Goal: Transaction & Acquisition: Purchase product/service

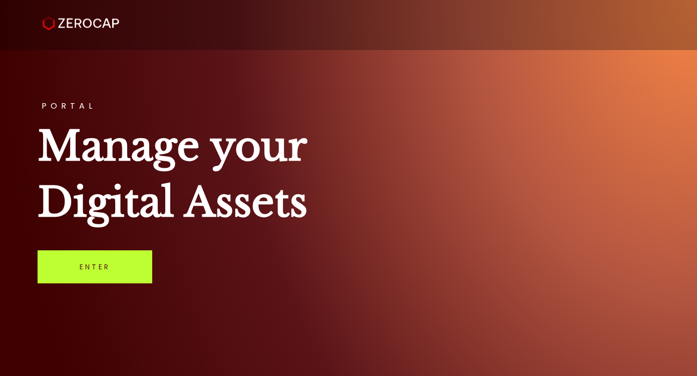
click at [116, 270] on link "Enter" at bounding box center [95, 266] width 115 height 33
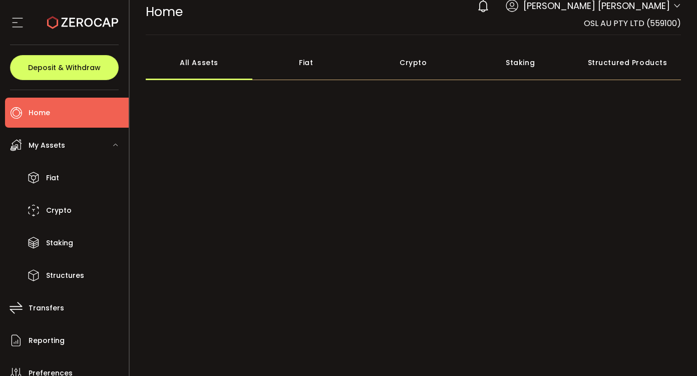
scroll to position [70, 0]
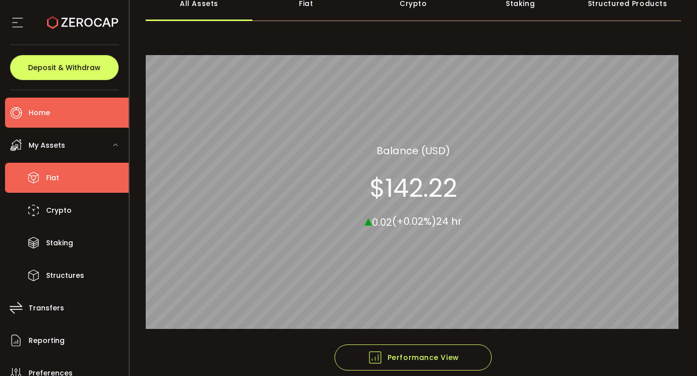
click at [91, 176] on li "Fiat" at bounding box center [67, 178] width 124 height 30
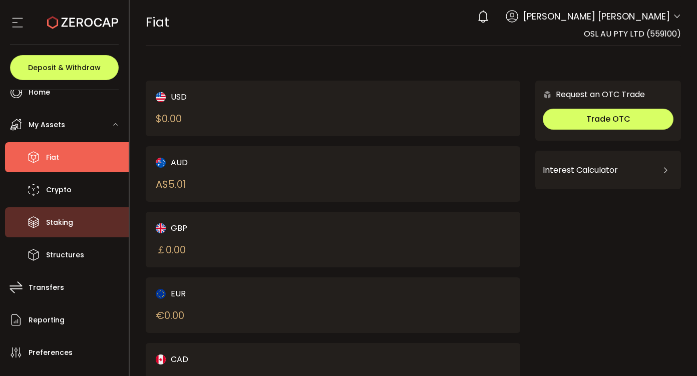
scroll to position [22, 0]
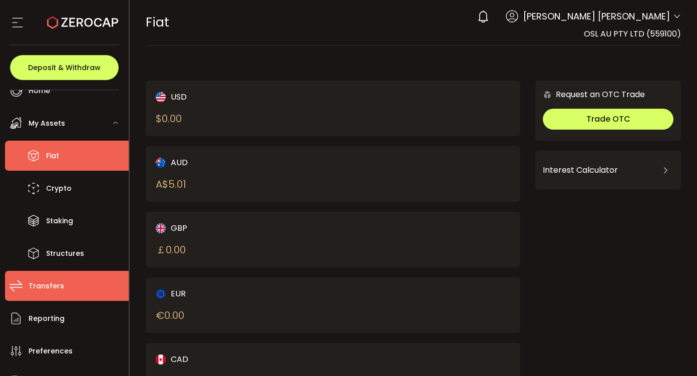
click at [43, 285] on span "Transfers" at bounding box center [47, 286] width 36 height 15
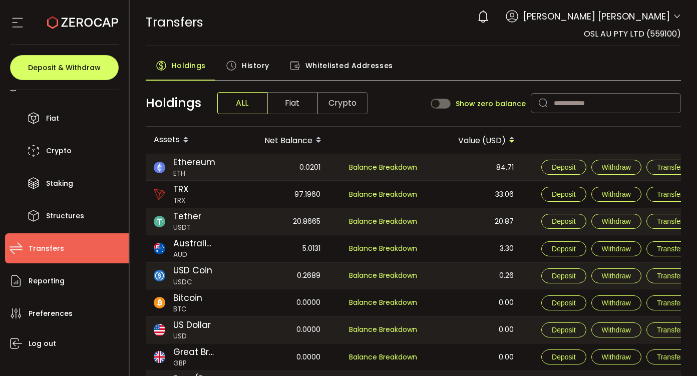
scroll to position [65, 0]
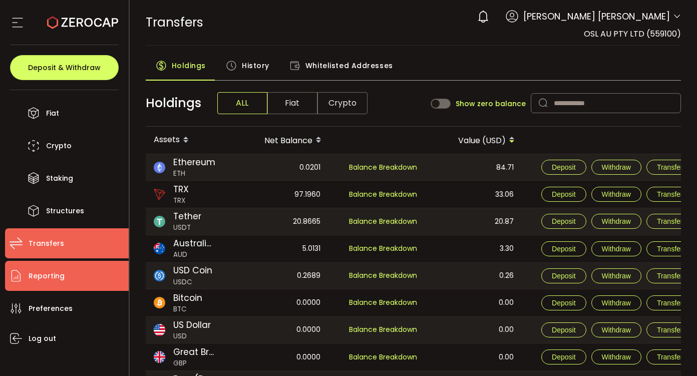
drag, startPoint x: 46, startPoint y: 261, endPoint x: 46, endPoint y: 274, distance: 13.0
click at [46, 266] on li "Reporting" at bounding box center [67, 276] width 124 height 30
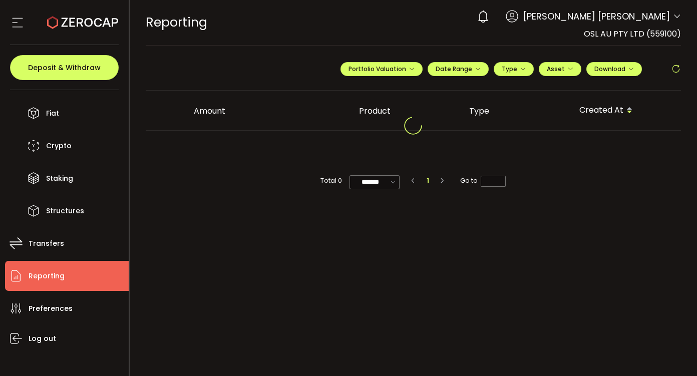
click at [47, 274] on span "Reporting" at bounding box center [47, 276] width 36 height 15
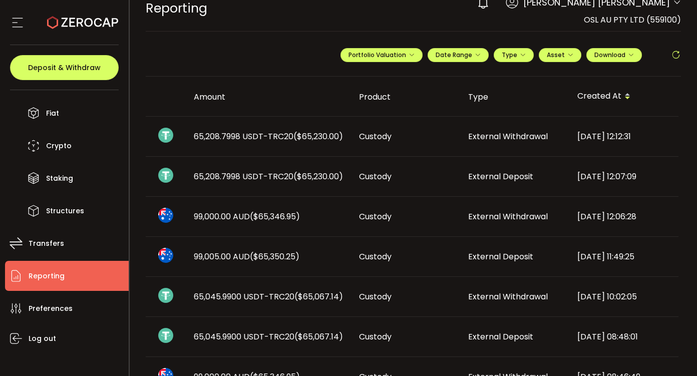
scroll to position [16, 0]
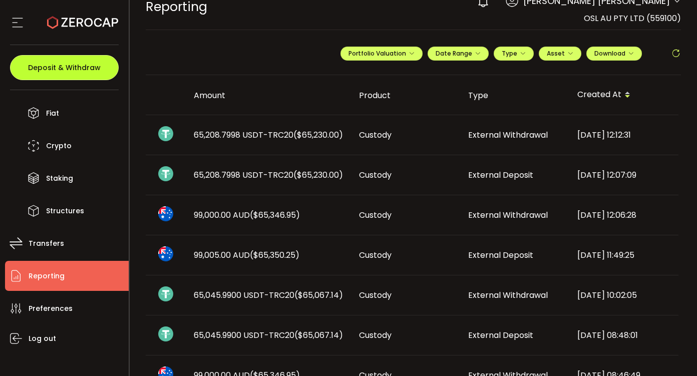
click at [92, 75] on button "Deposit & Withdraw" at bounding box center [64, 67] width 109 height 25
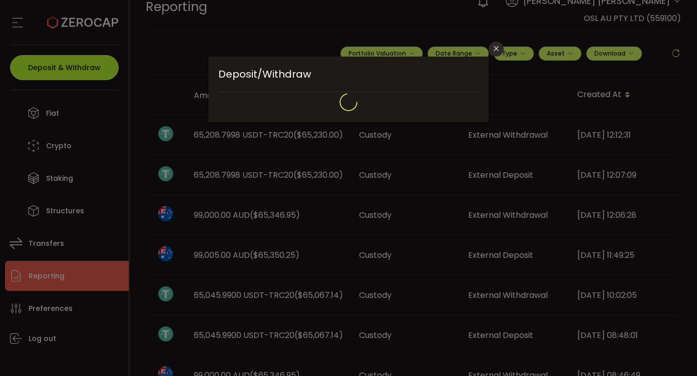
type input "**********"
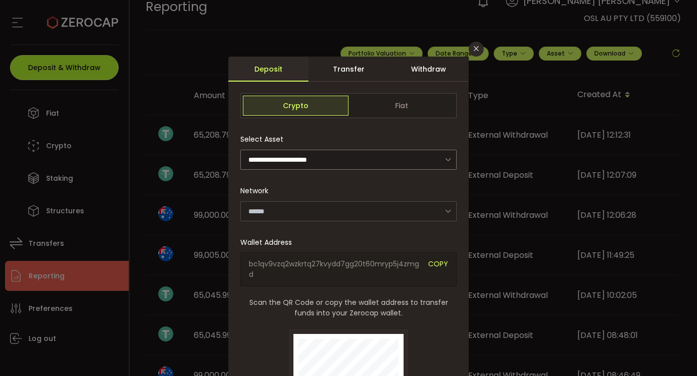
type input "*******"
click at [431, 70] on div "Withdraw" at bounding box center [428, 69] width 80 height 25
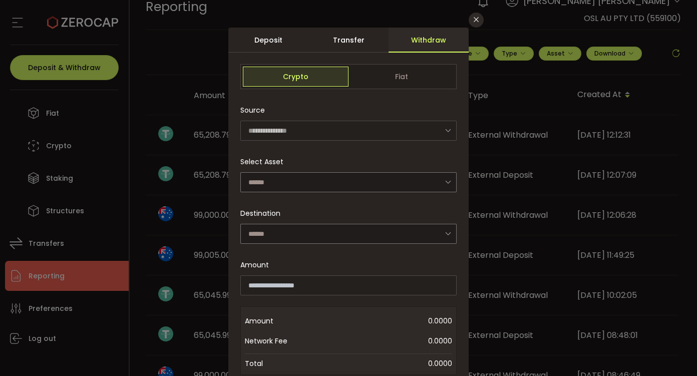
scroll to position [30, 0]
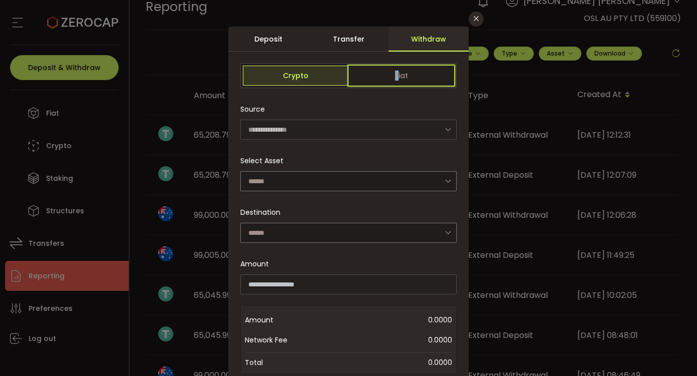
click at [395, 74] on span "Fiat" at bounding box center [401, 76] width 106 height 20
click at [370, 71] on span "Fiat" at bounding box center [401, 76] width 106 height 20
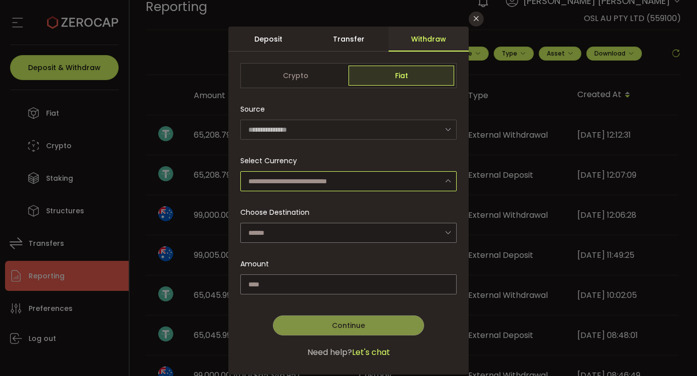
click at [372, 182] on input "dialog" at bounding box center [348, 181] width 216 height 20
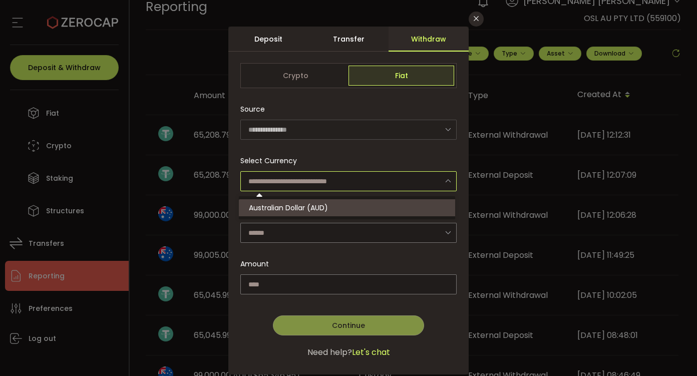
click at [326, 217] on div at bounding box center [347, 216] width 214 height 3
click at [331, 212] on li "Australian Dollar (AUD)" at bounding box center [348, 207] width 219 height 17
type input "**********"
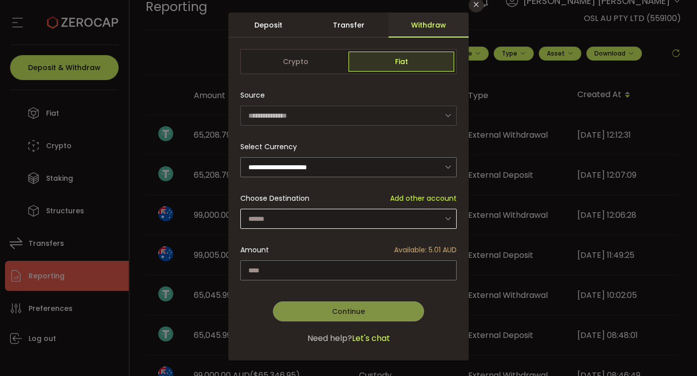
scroll to position [46, 0]
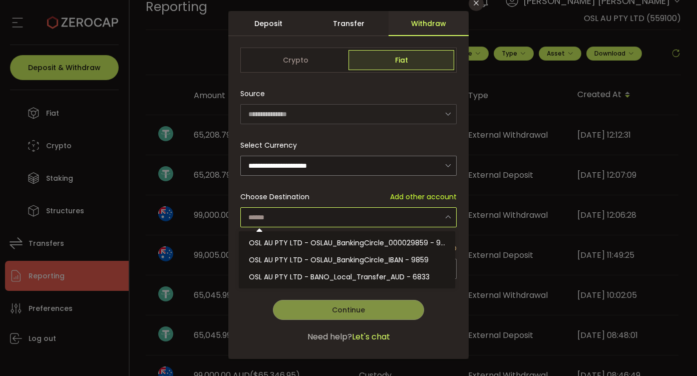
click at [350, 224] on input "dialog" at bounding box center [348, 217] width 216 height 20
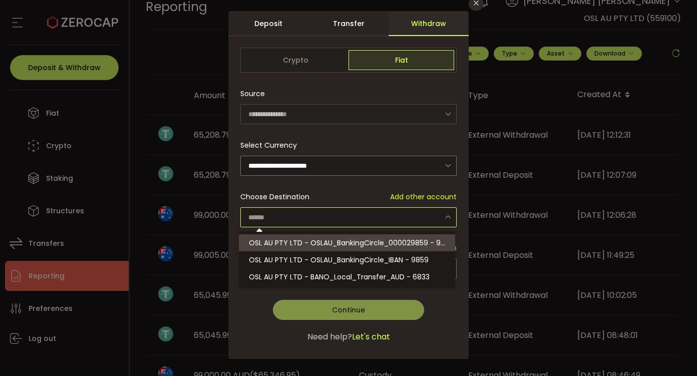
click at [348, 238] on span "OSL AU PTY LTD - OSLAU_BankingCircle_000029859 - 9859" at bounding box center [351, 243] width 205 height 10
type input "**********"
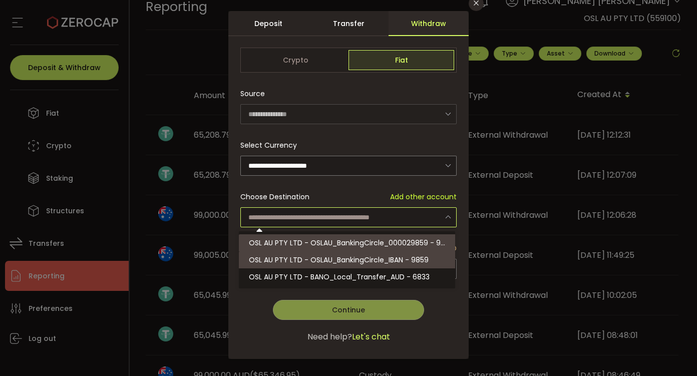
click at [418, 240] on span "OSL AU PTY LTD - OSLAU_BankingCircle_000029859 - 9859" at bounding box center [351, 243] width 205 height 10
type input "**********"
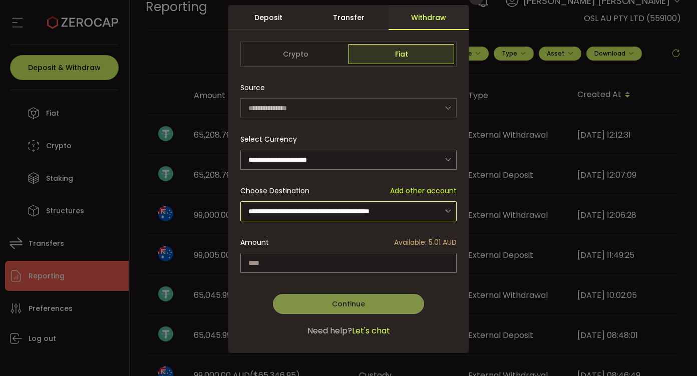
scroll to position [50, 0]
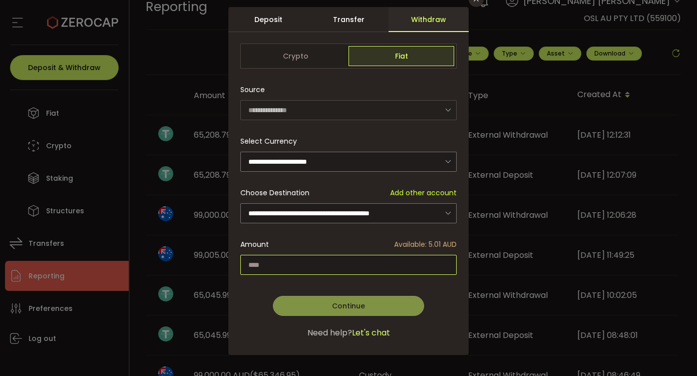
click at [312, 258] on input "dialog" at bounding box center [348, 265] width 216 height 20
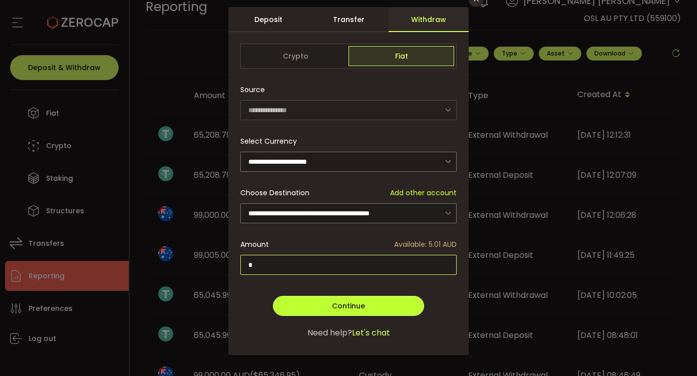
type input "*"
click at [305, 307] on button "Continue" at bounding box center [348, 306] width 151 height 20
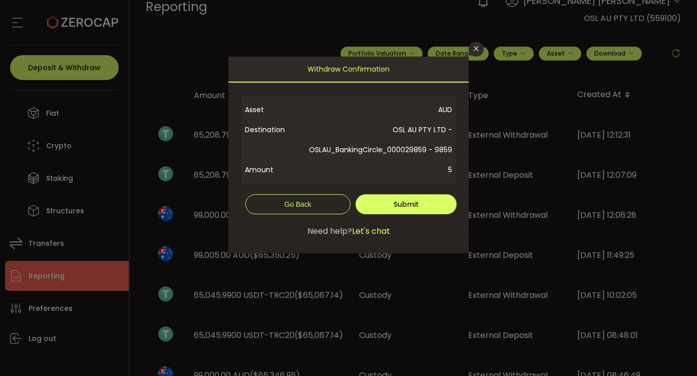
scroll to position [0, 0]
click at [312, 214] on button "Go Back" at bounding box center [297, 204] width 105 height 20
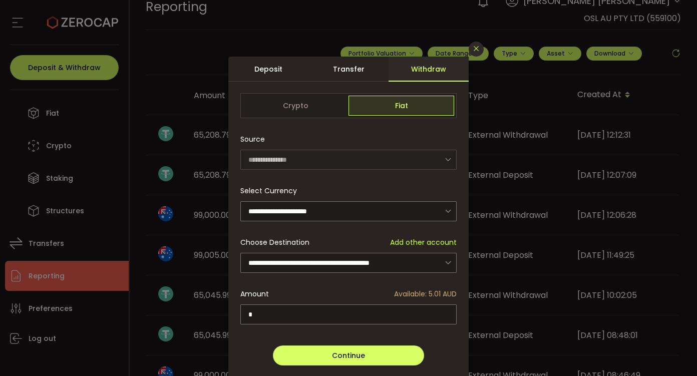
click at [474, 43] on button "Close" at bounding box center [475, 49] width 15 height 15
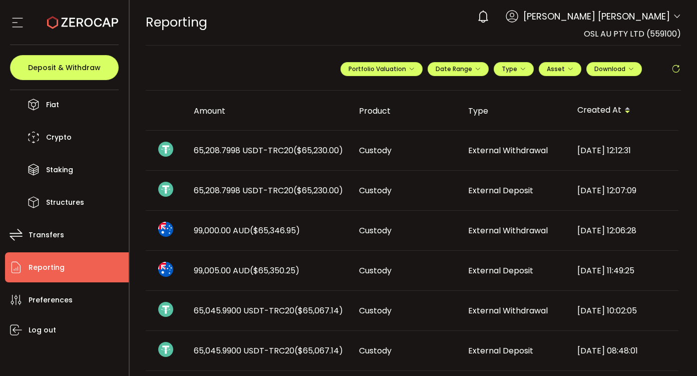
scroll to position [74, 0]
click at [18, 19] on icon at bounding box center [17, 22] width 15 height 15
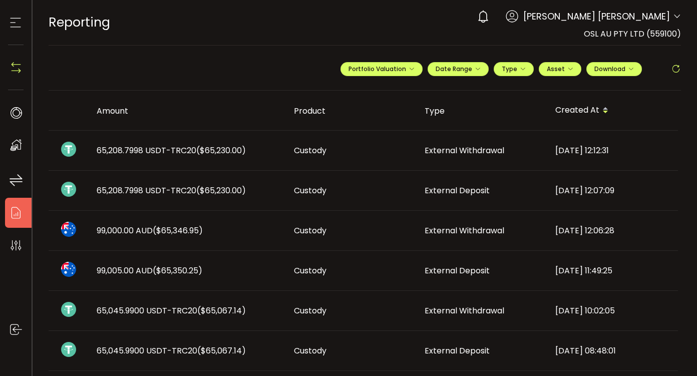
click at [20, 27] on use at bounding box center [16, 23] width 11 height 10
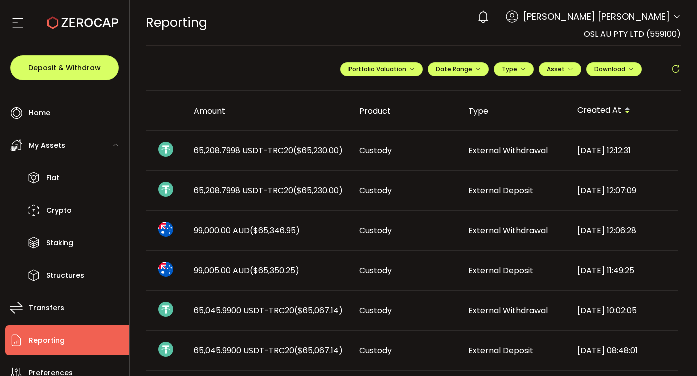
click at [639, 17] on span "Ming Tat Lam" at bounding box center [596, 17] width 147 height 14
click at [673, 13] on icon at bounding box center [677, 17] width 8 height 8
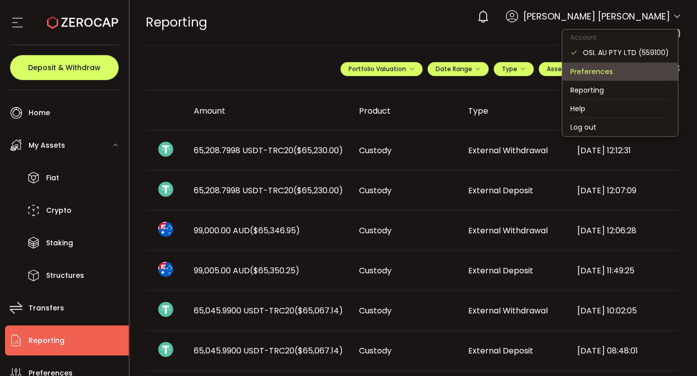
click at [600, 76] on li "Preferences" at bounding box center [620, 72] width 116 height 18
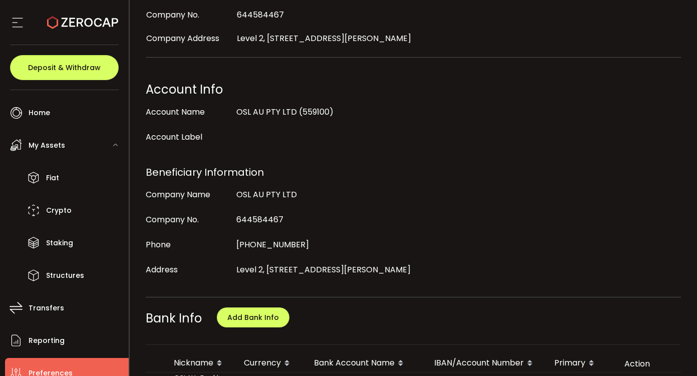
scroll to position [427, 0]
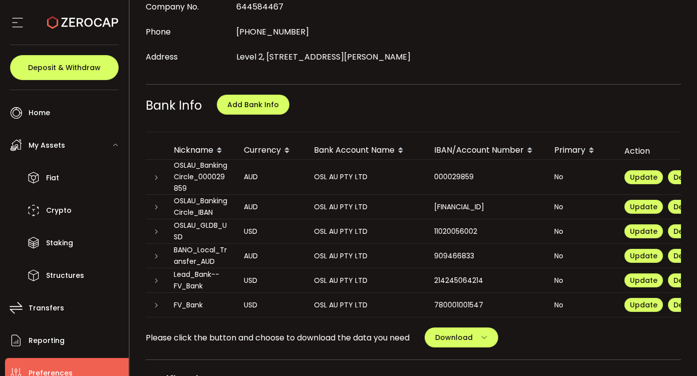
click at [162, 202] on div at bounding box center [156, 207] width 20 height 10
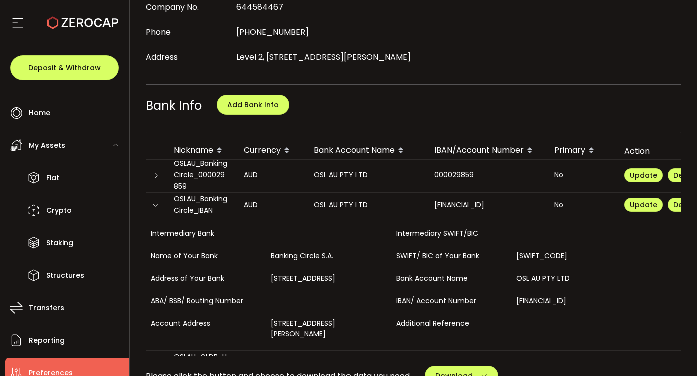
scroll to position [4, 0]
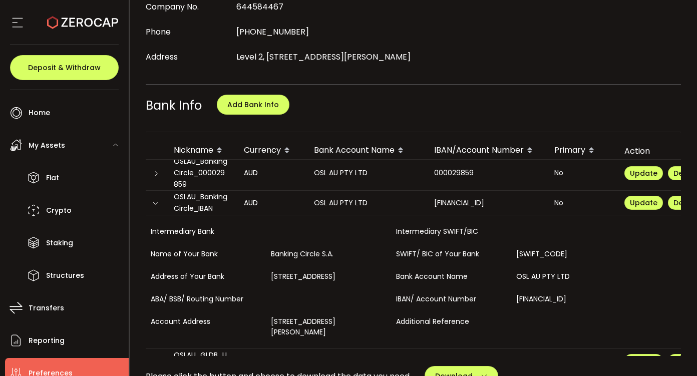
click at [161, 168] on div at bounding box center [156, 173] width 20 height 10
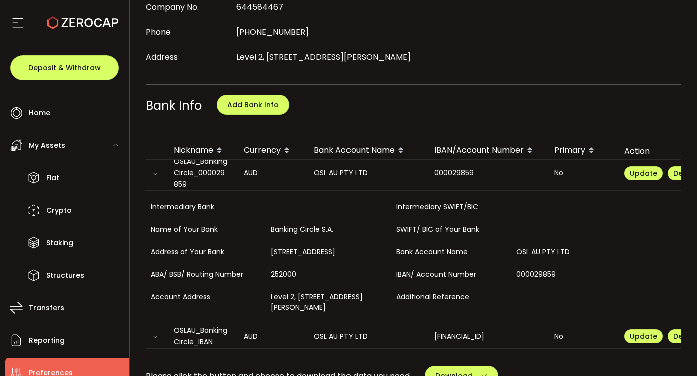
click at [161, 168] on div at bounding box center [156, 173] width 20 height 10
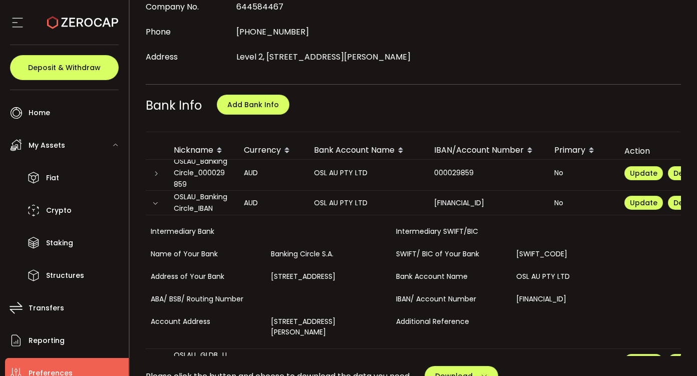
click at [156, 200] on icon at bounding box center [155, 203] width 6 height 6
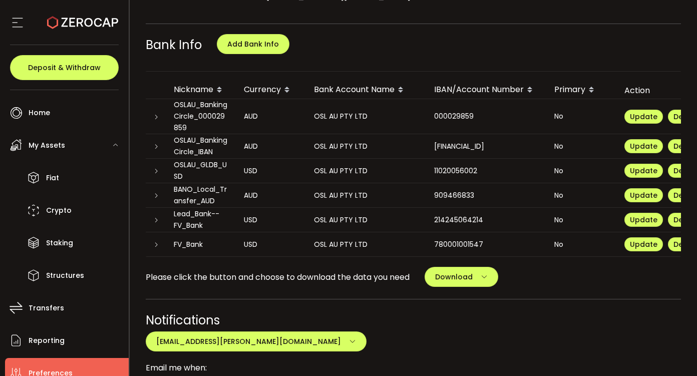
scroll to position [476, 0]
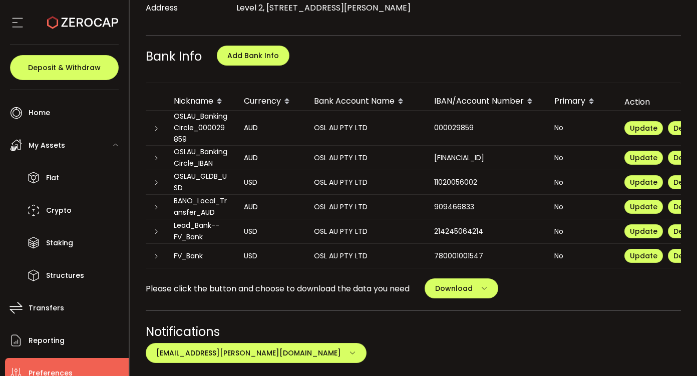
click at [156, 155] on icon at bounding box center [156, 158] width 6 height 6
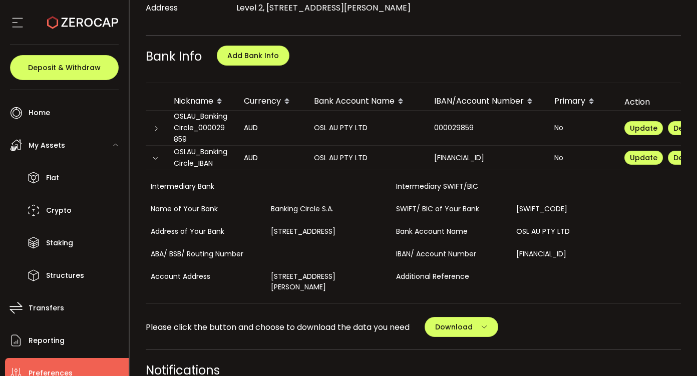
click at [158, 123] on div at bounding box center [156, 128] width 20 height 10
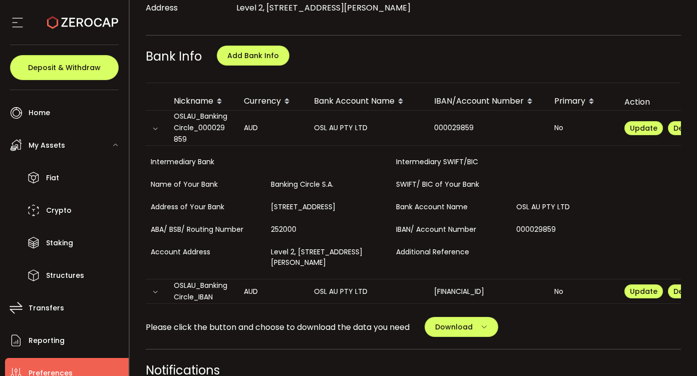
click at [156, 119] on td at bounding box center [156, 128] width 20 height 35
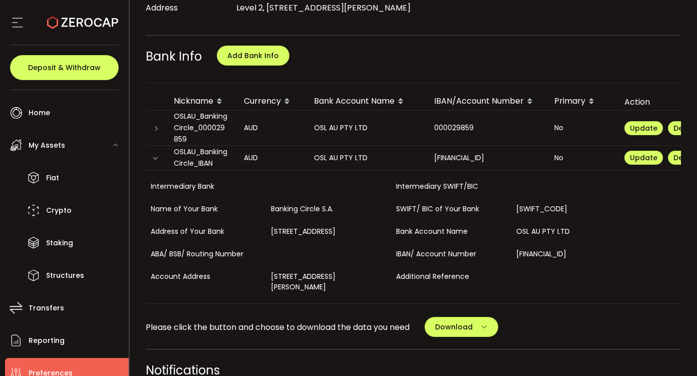
click at [156, 153] on div at bounding box center [156, 158] width 20 height 10
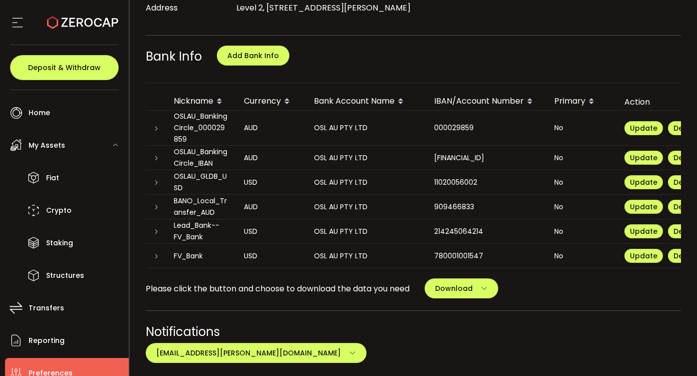
click at [154, 153] on div at bounding box center [156, 158] width 20 height 10
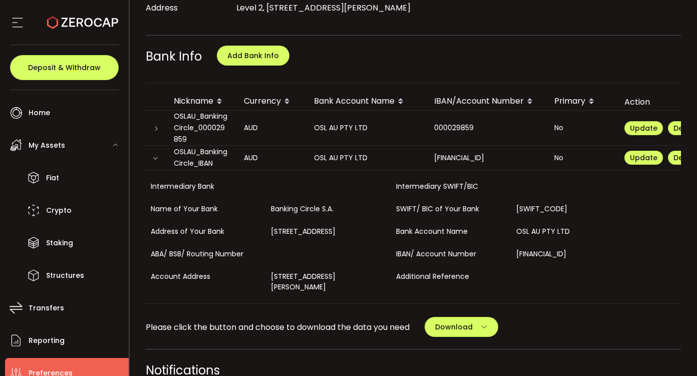
click at [206, 146] on div "OSLAU_BankingCircle_IBAN" at bounding box center [201, 157] width 70 height 23
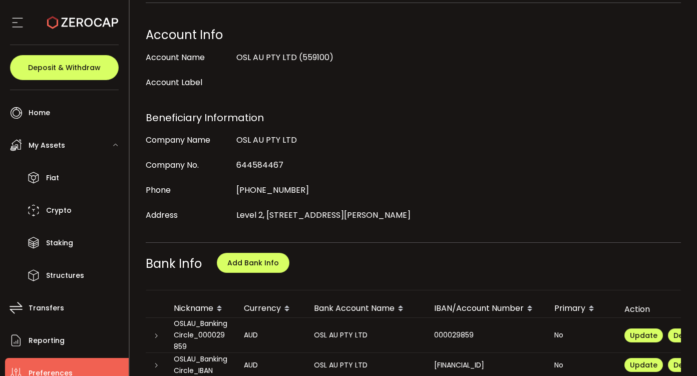
scroll to position [0, 0]
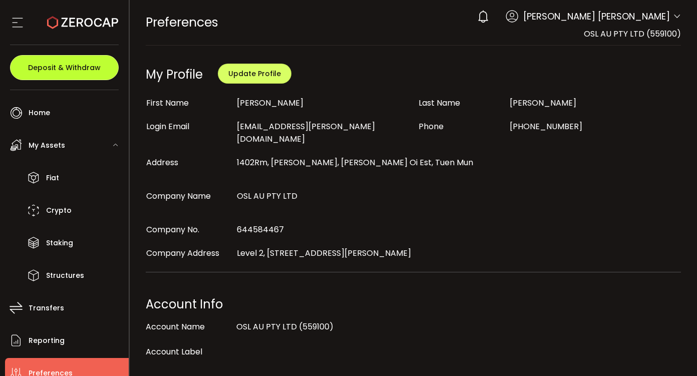
click at [70, 64] on span "Deposit & Withdraw" at bounding box center [64, 67] width 73 height 7
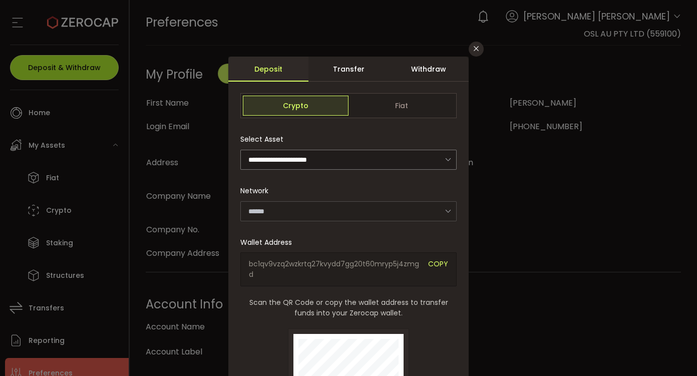
type input "*******"
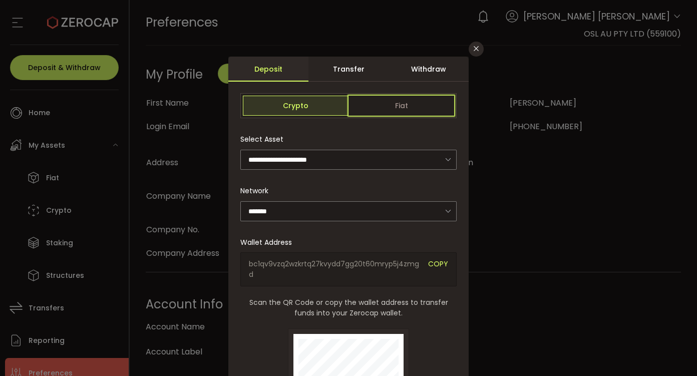
click at [376, 107] on span "Fiat" at bounding box center [401, 106] width 106 height 20
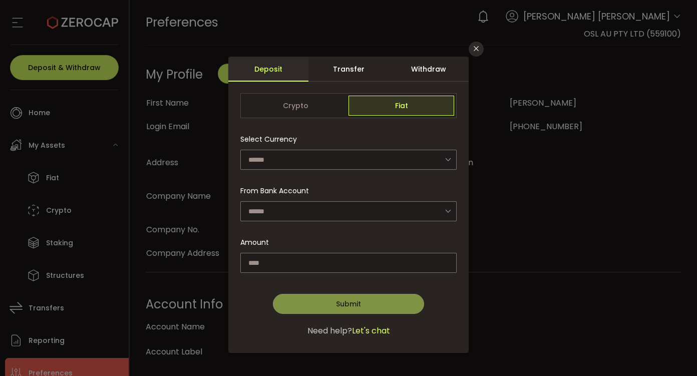
click at [432, 69] on div "Withdraw" at bounding box center [428, 69] width 80 height 25
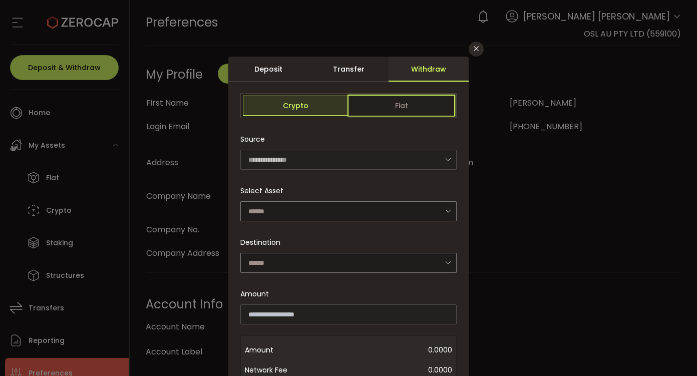
click at [410, 109] on span "Fiat" at bounding box center [401, 106] width 106 height 20
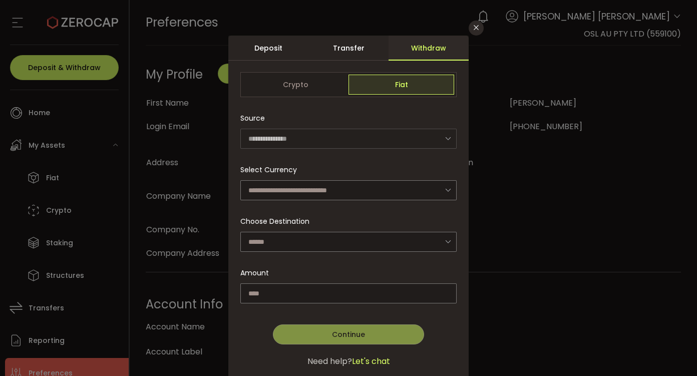
scroll to position [22, 0]
click at [330, 201] on div "**********" at bounding box center [348, 230] width 216 height 247
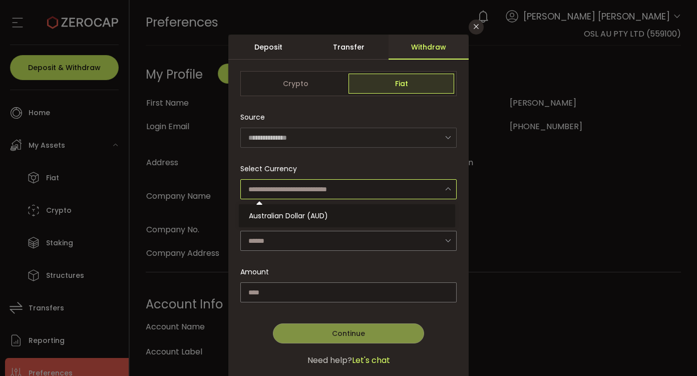
click at [333, 194] on input "dialog" at bounding box center [348, 189] width 216 height 20
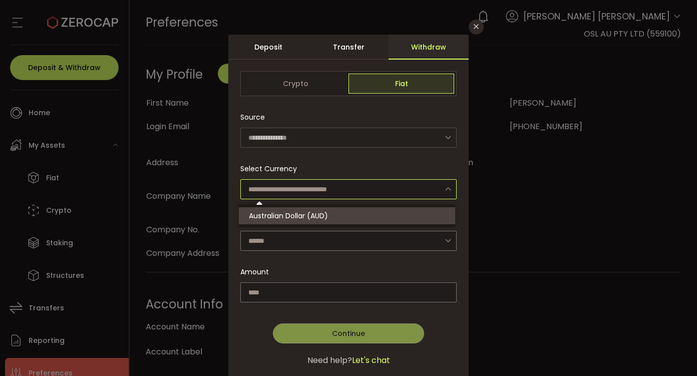
click at [318, 214] on span "Australian Dollar (AUD)" at bounding box center [288, 216] width 79 height 10
type input "**********"
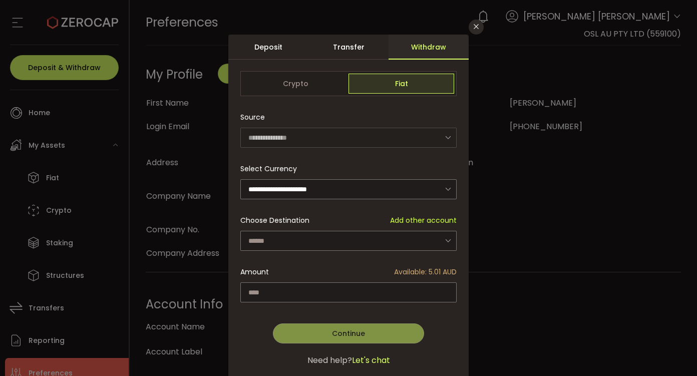
click at [330, 238] on div "**********" at bounding box center [348, 209] width 240 height 348
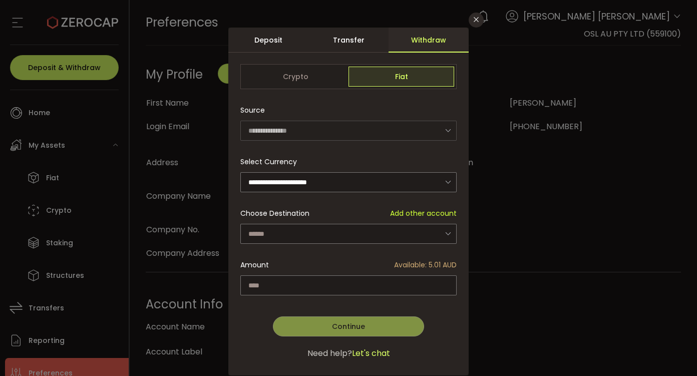
scroll to position [41, 0]
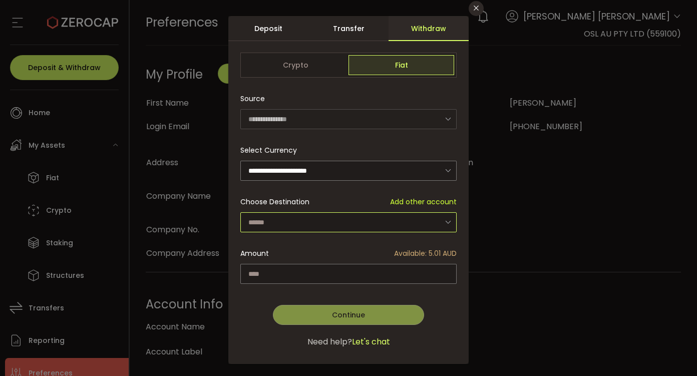
click at [317, 214] on input "dialog" at bounding box center [348, 222] width 216 height 20
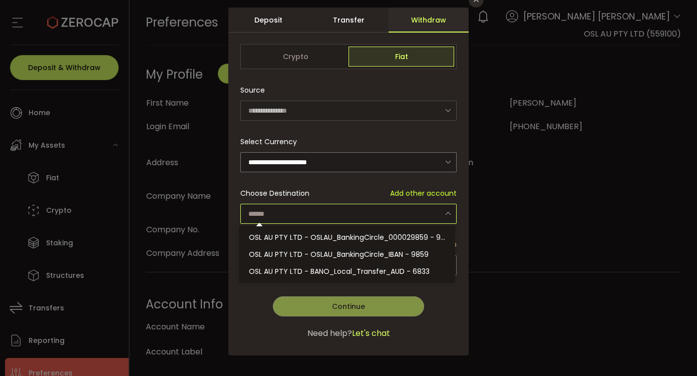
scroll to position [52, 0]
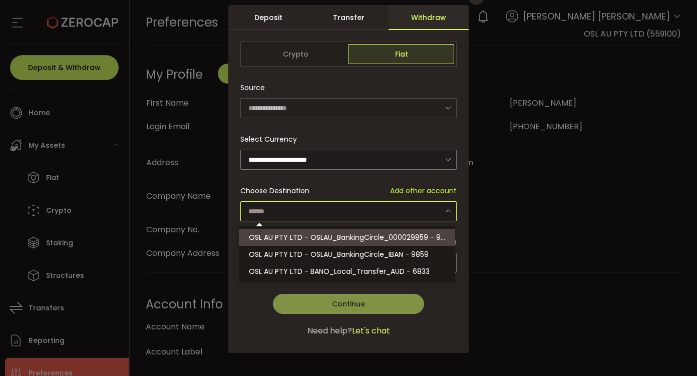
click at [415, 237] on span "OSL AU PTY LTD - OSLAU_BankingCircle_000029859 - 9859" at bounding box center [351, 237] width 205 height 10
type input "**********"
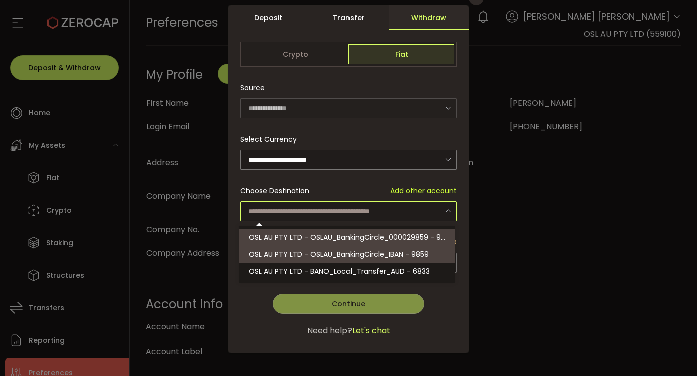
click at [427, 236] on span "OSL AU PTY LTD - OSLAU_BankingCircle_000029859 - 9859" at bounding box center [351, 237] width 205 height 10
type input "**********"
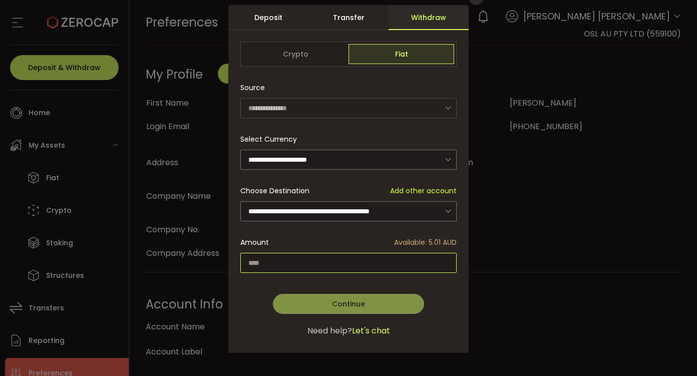
click at [377, 263] on input "dialog" at bounding box center [348, 263] width 216 height 20
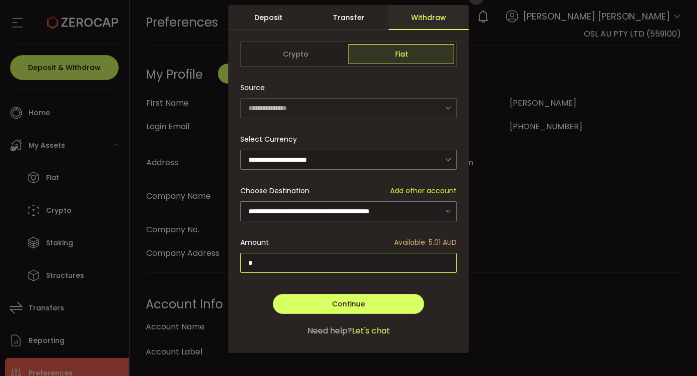
type input "*"
click at [337, 314] on div "**********" at bounding box center [348, 201] width 216 height 247
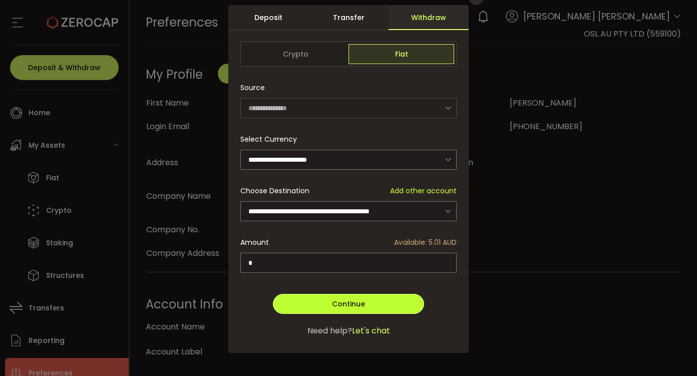
click at [334, 309] on button "Continue" at bounding box center [348, 304] width 151 height 20
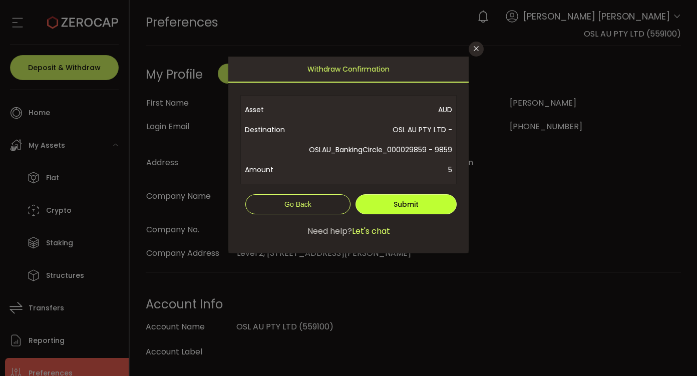
click at [434, 214] on button "Submit" at bounding box center [405, 204] width 101 height 20
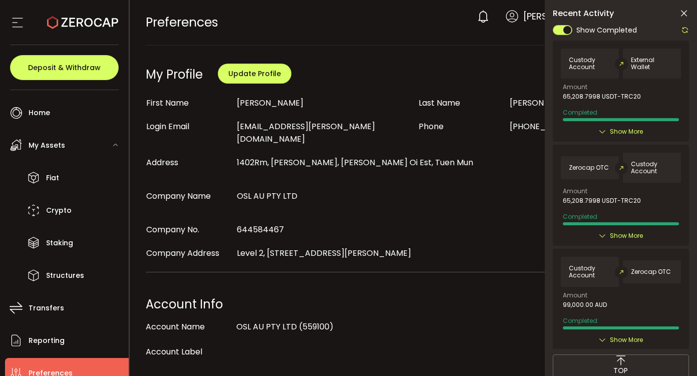
click at [683, 27] on icon at bounding box center [685, 30] width 8 height 8
click at [683, 27] on div "Show Completed Custody Account External Wallet Amount 65,208.7998 USDT-TRC20 Co…" at bounding box center [620, 186] width 136 height 325
click at [683, 27] on icon at bounding box center [685, 30] width 8 height 8
click at [683, 27] on div at bounding box center [620, 186] width 136 height 325
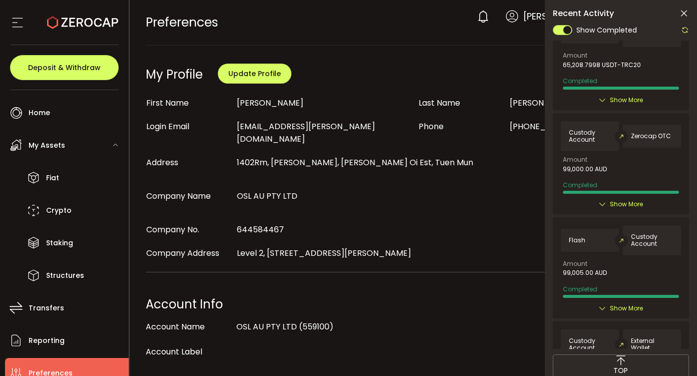
scroll to position [215, 0]
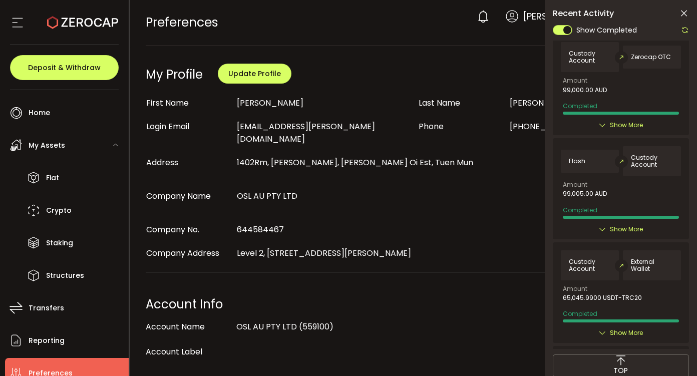
click at [482, 201] on div "First Name Ming Tat Last Name Lam Login Email dicky.lam@osl.com Phone +852 6029…" at bounding box center [413, 178] width 535 height 164
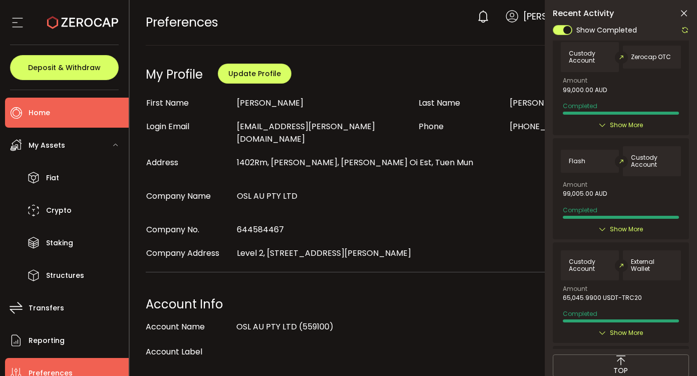
click at [69, 107] on li "Home" at bounding box center [67, 113] width 124 height 30
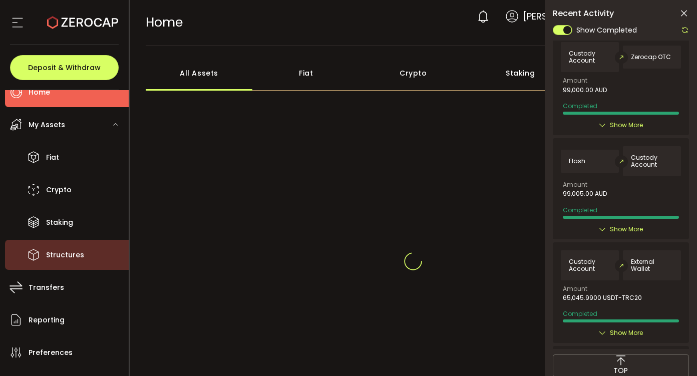
scroll to position [74, 0]
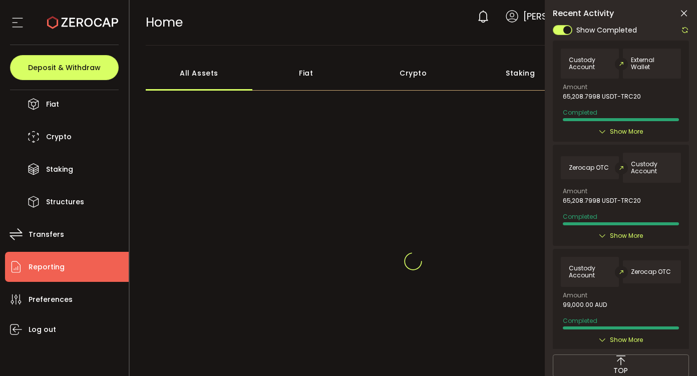
click at [72, 267] on li "Reporting" at bounding box center [67, 267] width 124 height 30
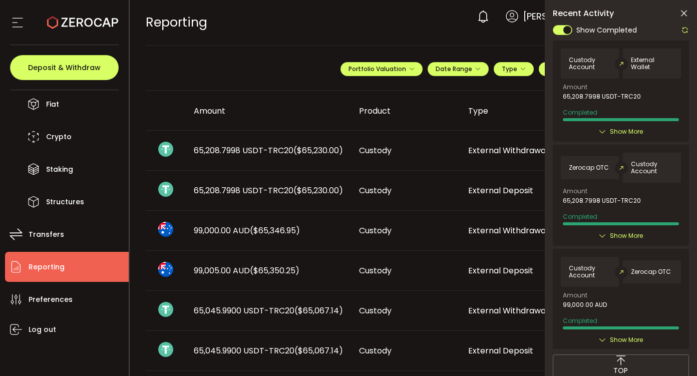
click at [683, 30] on icon at bounding box center [685, 30] width 8 height 8
click at [683, 12] on icon at bounding box center [684, 14] width 10 height 10
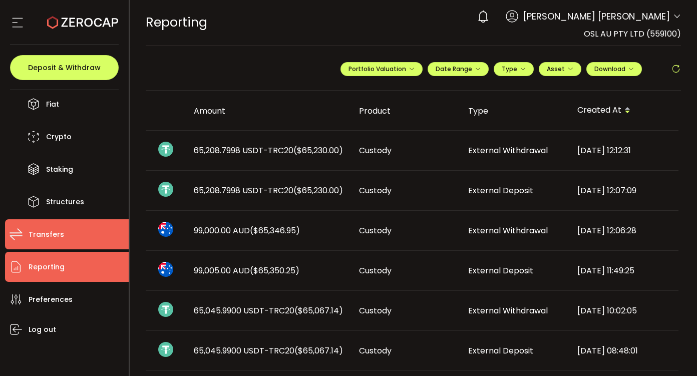
click at [68, 240] on li "Transfers" at bounding box center [67, 234] width 124 height 30
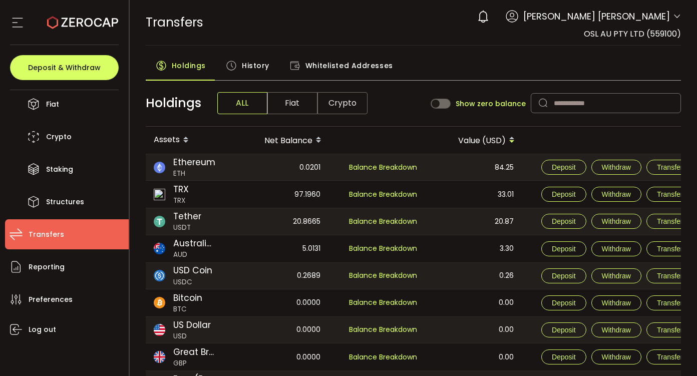
click at [301, 102] on span "Fiat" at bounding box center [292, 103] width 50 height 22
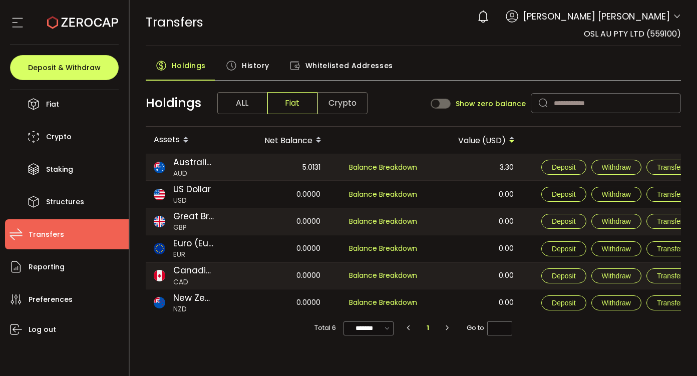
drag, startPoint x: 436, startPoint y: 321, endPoint x: 548, endPoint y: 321, distance: 112.1
click at [548, 321] on div "Total 6 ******* 10/page 20/page 50/page 100/page 1 Go to *" at bounding box center [413, 328] width 535 height 24
click at [386, 168] on span "Balance Breakdown" at bounding box center [383, 167] width 68 height 10
click at [259, 60] on span "History" at bounding box center [256, 66] width 28 height 20
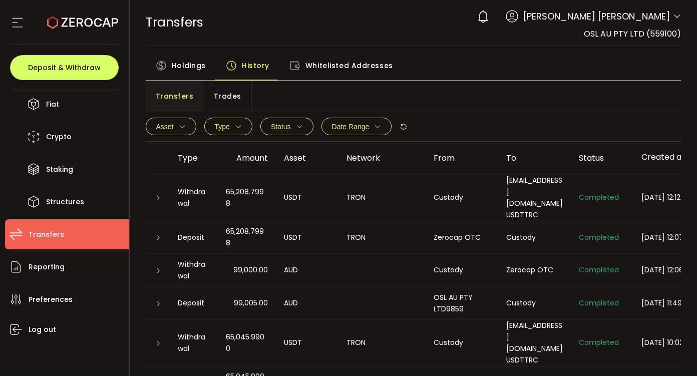
click at [179, 123] on icon "button" at bounding box center [182, 126] width 7 height 7
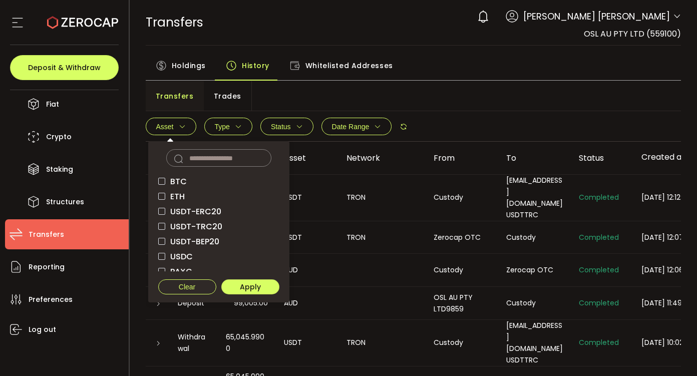
click at [268, 102] on div "Transfers Trades" at bounding box center [413, 96] width 535 height 30
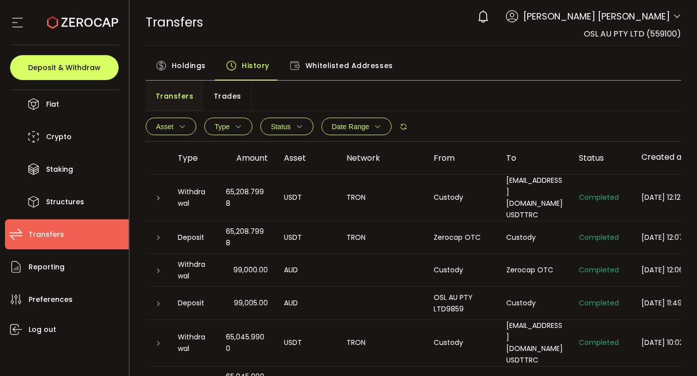
click at [343, 201] on td "TRON" at bounding box center [381, 198] width 87 height 47
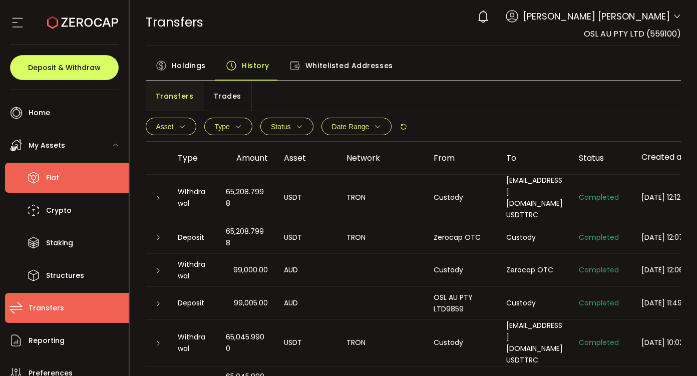
click at [70, 177] on li "Fiat" at bounding box center [67, 178] width 124 height 30
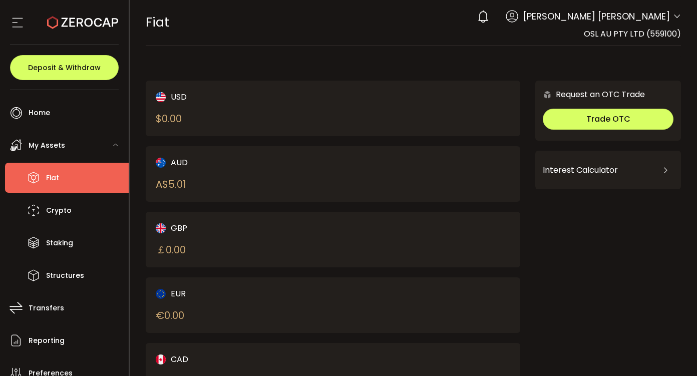
click at [221, 177] on div "AUD A$ 5.01" at bounding box center [236, 174] width 160 height 36
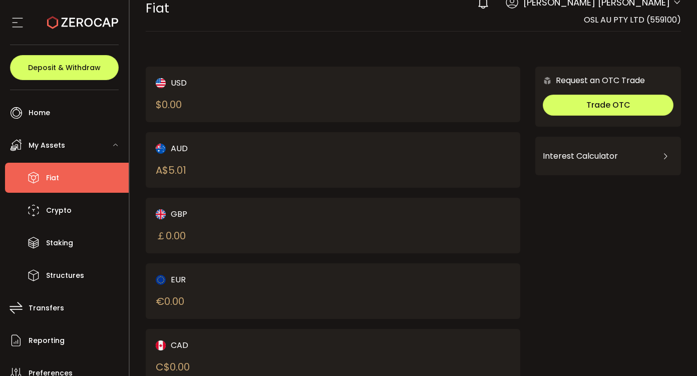
scroll to position [16, 0]
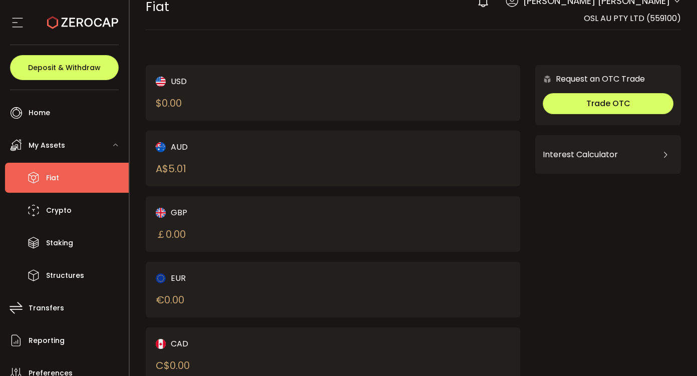
click at [490, 2] on icon at bounding box center [483, 1] width 14 height 14
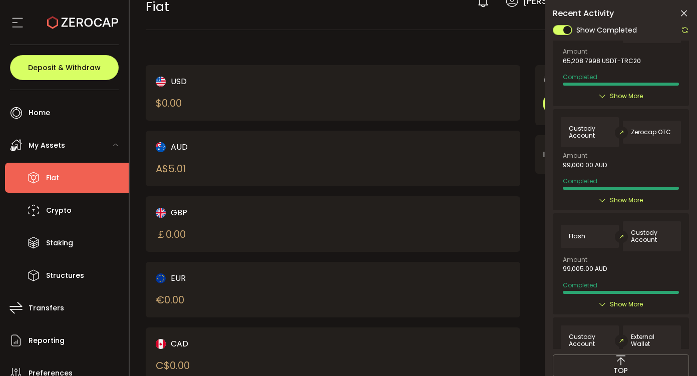
scroll to position [0, 0]
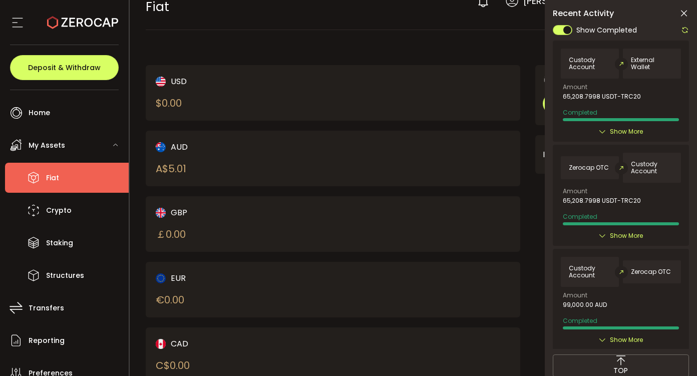
click at [682, 27] on icon at bounding box center [685, 30] width 8 height 8
click at [682, 27] on div at bounding box center [620, 186] width 136 height 325
click at [347, 146] on div "AUD A$ 5.01" at bounding box center [333, 159] width 375 height 56
click at [65, 60] on button "Deposit & Withdraw" at bounding box center [64, 67] width 109 height 25
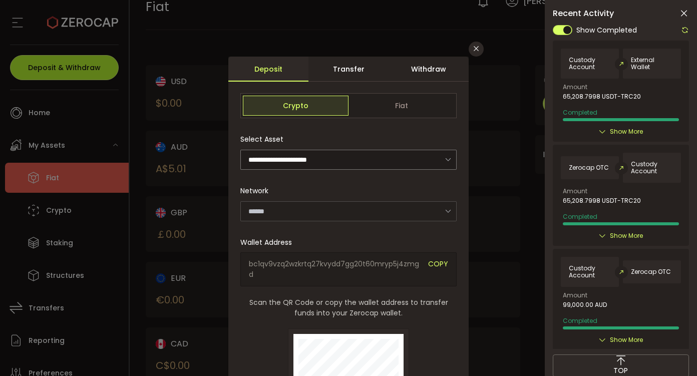
type input "*******"
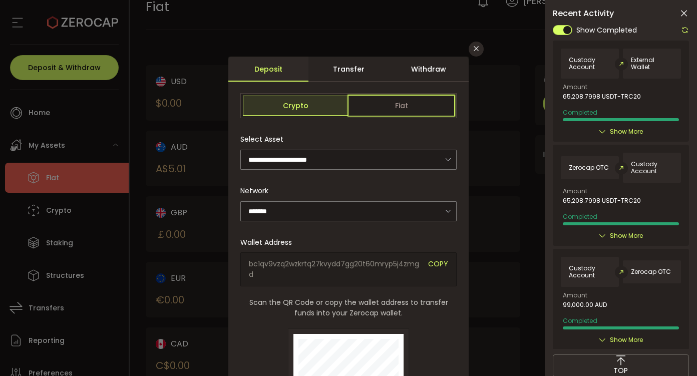
click at [386, 100] on span "Fiat" at bounding box center [401, 106] width 106 height 20
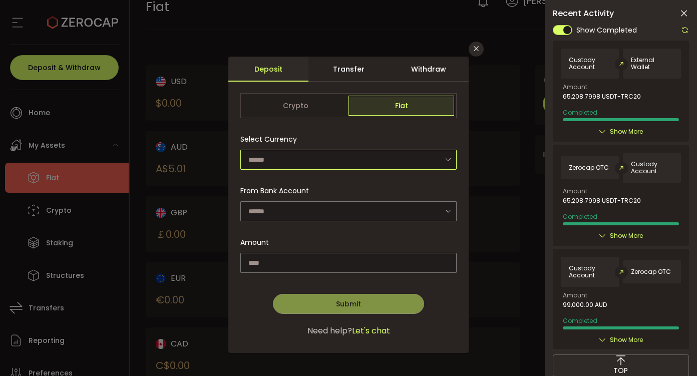
click at [286, 164] on input "dialog" at bounding box center [348, 160] width 216 height 20
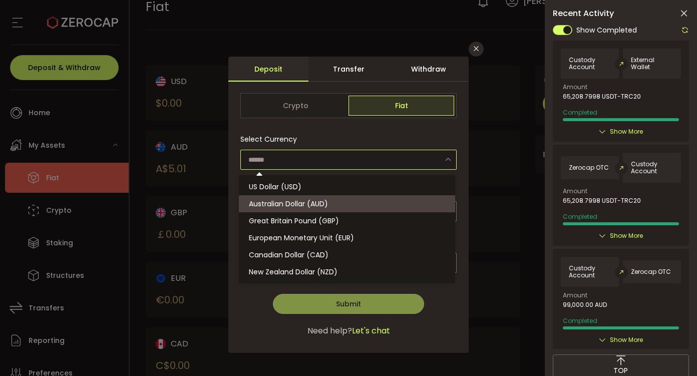
click at [322, 198] on li "Australian Dollar (AUD)" at bounding box center [348, 203] width 219 height 17
type input "**********"
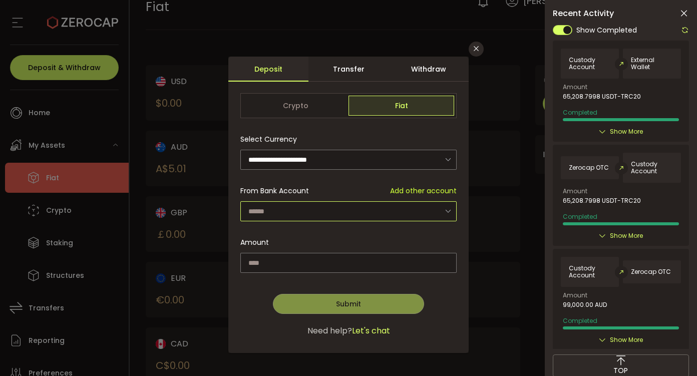
click at [301, 205] on input "dialog" at bounding box center [348, 211] width 216 height 20
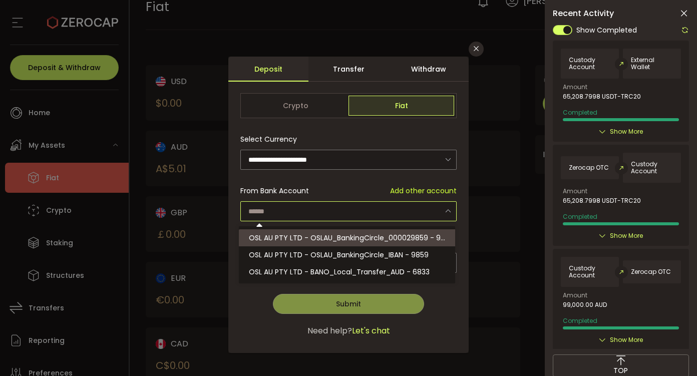
click at [322, 234] on span "OSL AU PTY LTD - OSLAU_BankingCircle_000029859 - 9859" at bounding box center [351, 238] width 205 height 10
type input "**********"
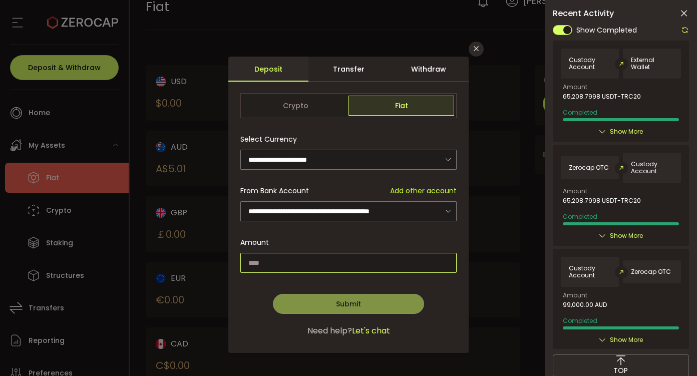
click at [410, 267] on input "dialog" at bounding box center [348, 263] width 216 height 20
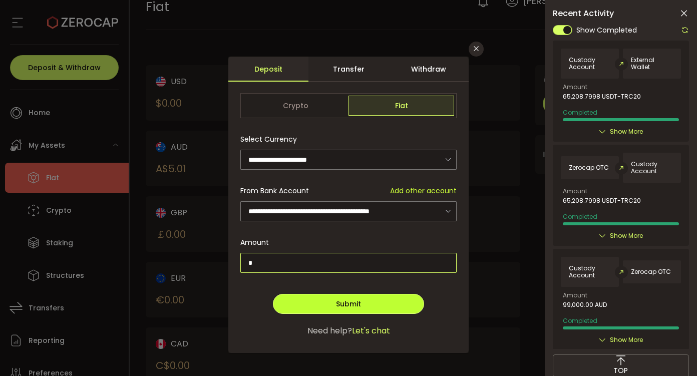
type input "*"
click at [377, 296] on button "Submit" at bounding box center [348, 304] width 151 height 20
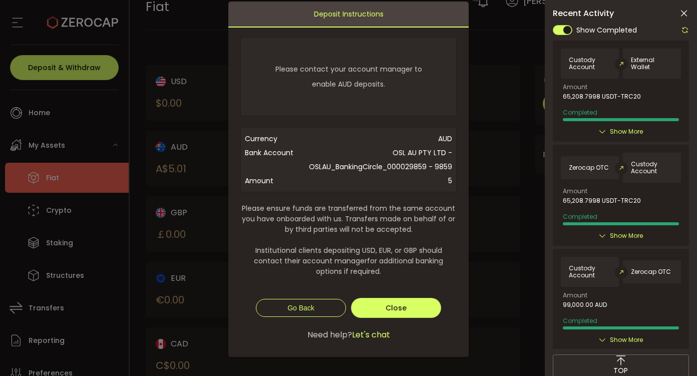
scroll to position [57, 0]
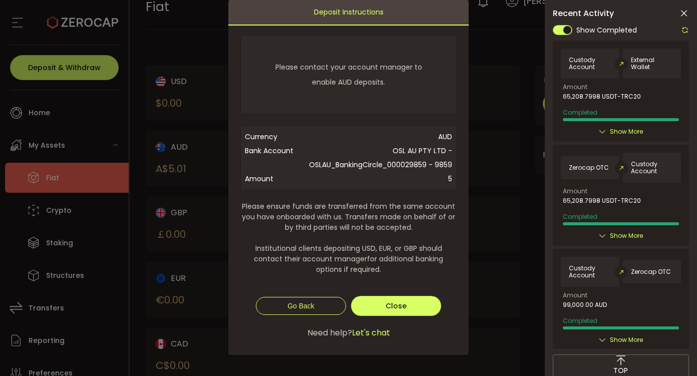
click at [537, 213] on div "**********" at bounding box center [348, 188] width 697 height 376
click at [524, 216] on div "**********" at bounding box center [348, 188] width 697 height 376
click at [682, 12] on icon at bounding box center [684, 14] width 10 height 10
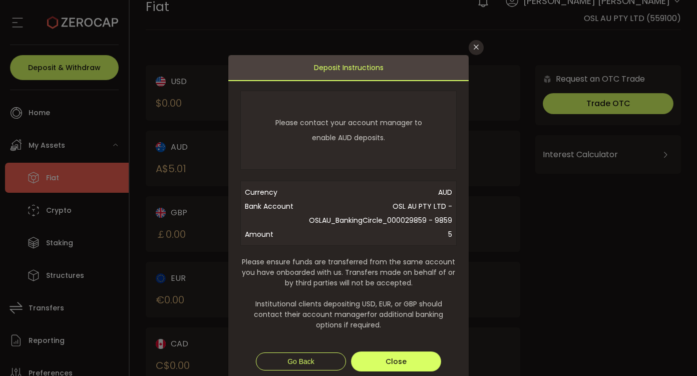
scroll to position [0, 0]
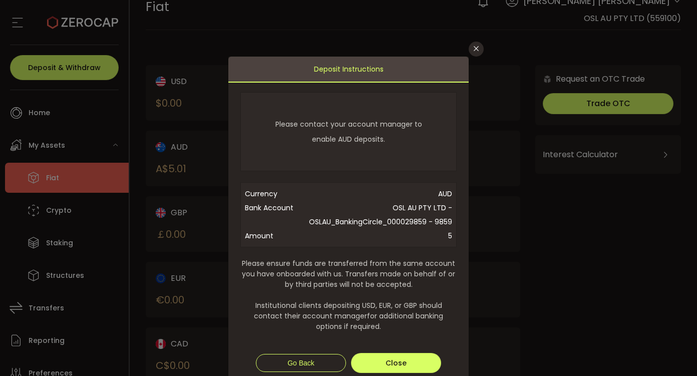
click at [470, 54] on button "Close" at bounding box center [475, 49] width 15 height 15
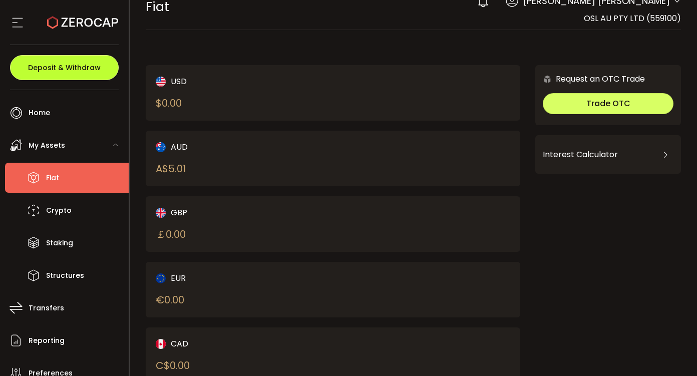
click at [85, 71] on span "Deposit & Withdraw" at bounding box center [64, 67] width 73 height 7
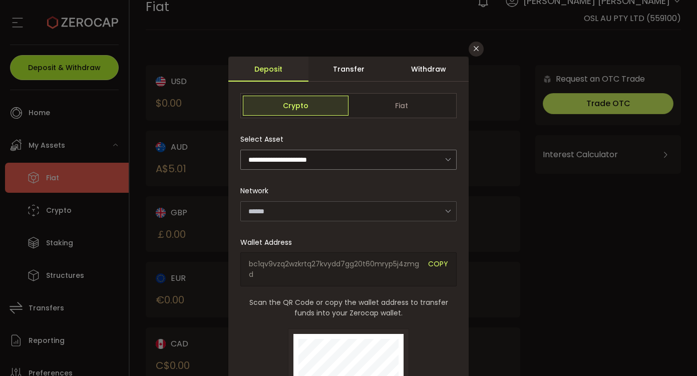
type input "*******"
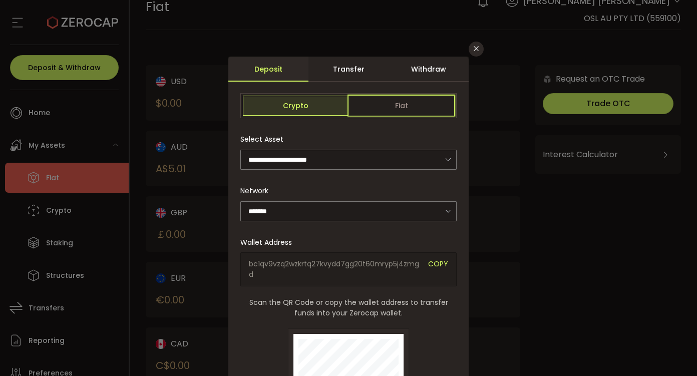
click at [425, 105] on span "Fiat" at bounding box center [401, 106] width 106 height 20
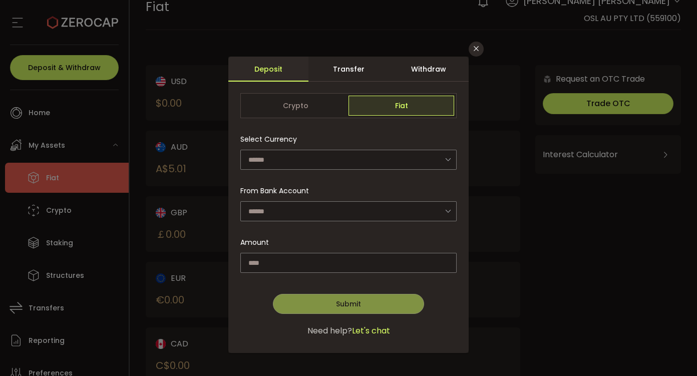
click at [415, 72] on div "Withdraw" at bounding box center [428, 69] width 80 height 25
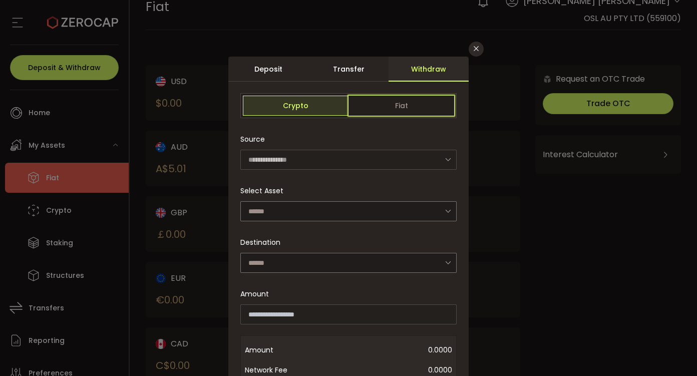
click at [415, 108] on span "Fiat" at bounding box center [401, 106] width 106 height 20
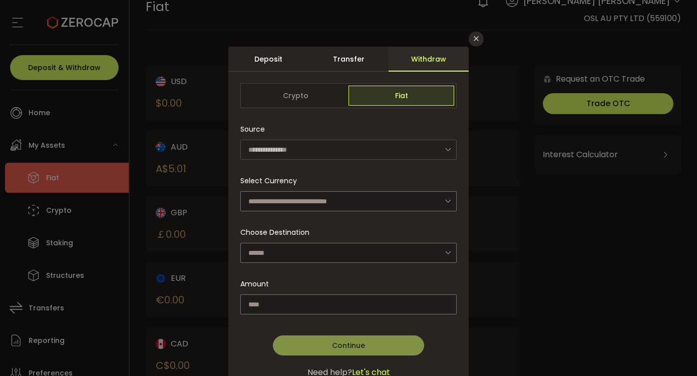
scroll to position [11, 0]
click at [424, 173] on div "Select Currency" at bounding box center [348, 190] width 216 height 41
click at [392, 204] on input "dialog" at bounding box center [348, 201] width 216 height 20
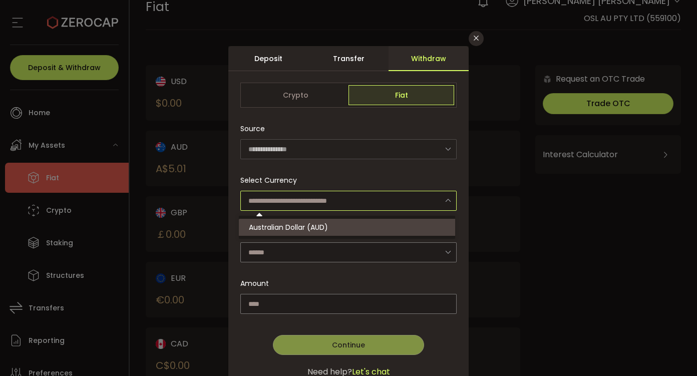
click at [340, 232] on li "Australian Dollar (AUD)" at bounding box center [348, 227] width 219 height 17
type input "**********"
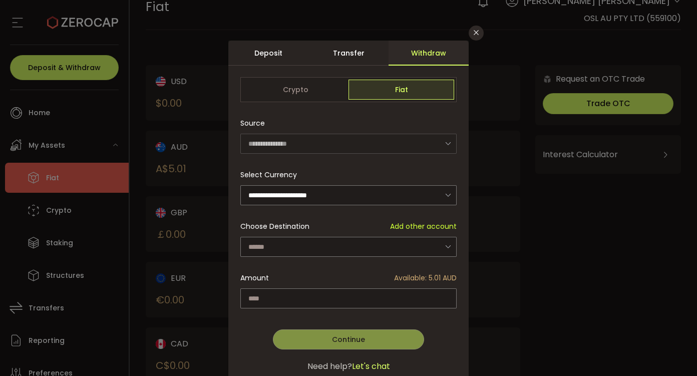
scroll to position [18, 0]
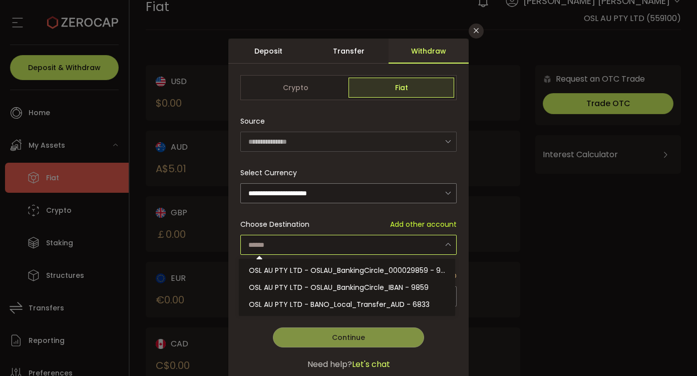
click at [342, 244] on input "dialog" at bounding box center [348, 245] width 216 height 20
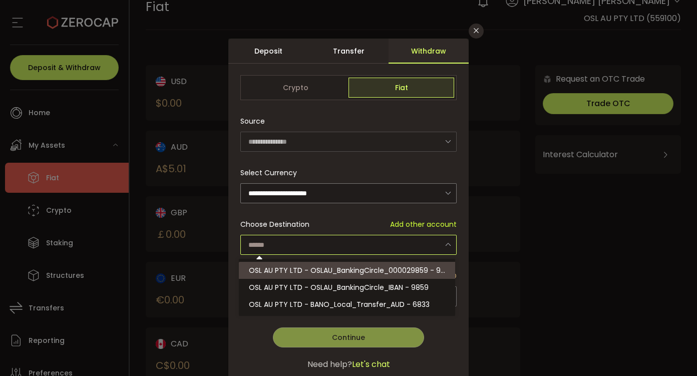
click at [431, 269] on span "OSL AU PTY LTD - OSLAU_BankingCircle_000029859 - 9859" at bounding box center [351, 270] width 205 height 10
type input "**********"
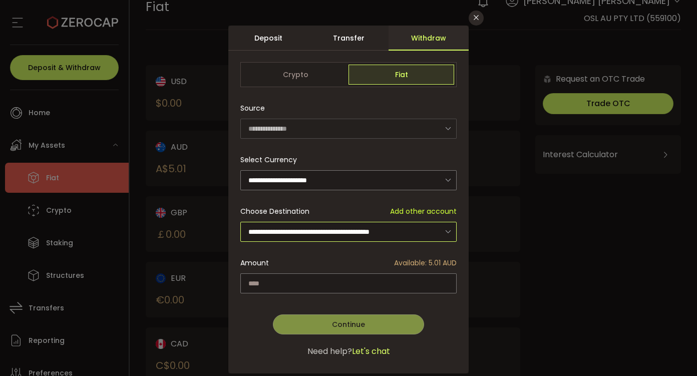
scroll to position [34, 0]
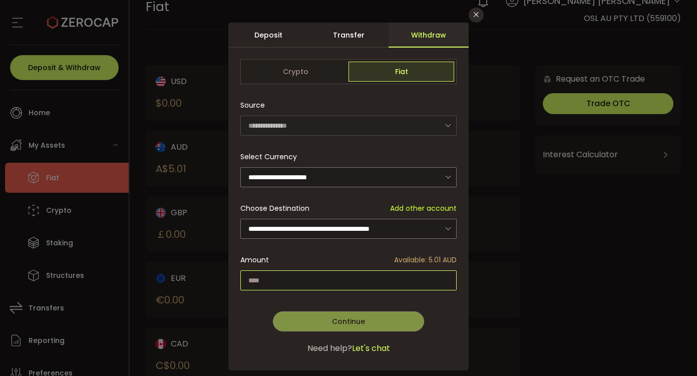
click at [399, 281] on input "dialog" at bounding box center [348, 280] width 216 height 20
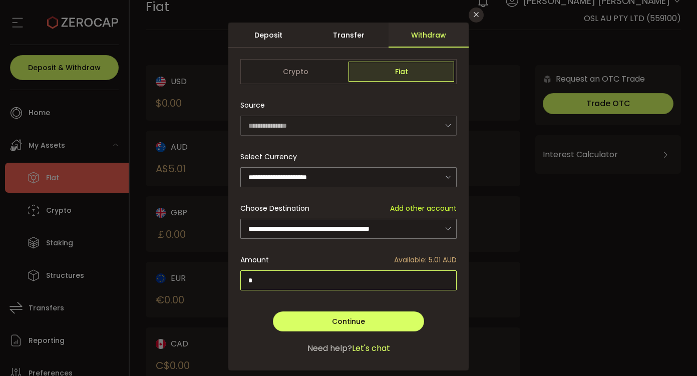
type input "*"
click at [310, 301] on div "Continue Go Back Submit" at bounding box center [348, 311] width 216 height 40
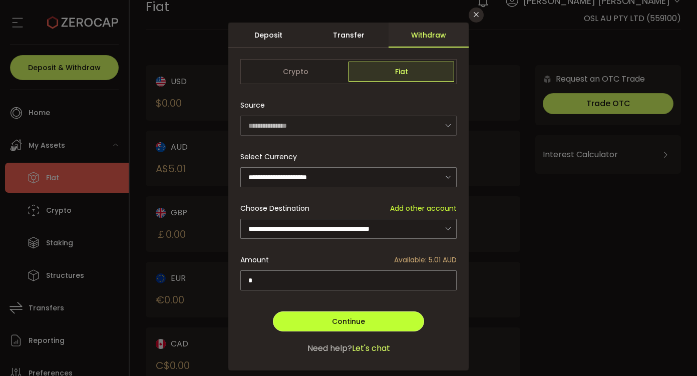
click at [377, 316] on button "Continue" at bounding box center [348, 321] width 151 height 20
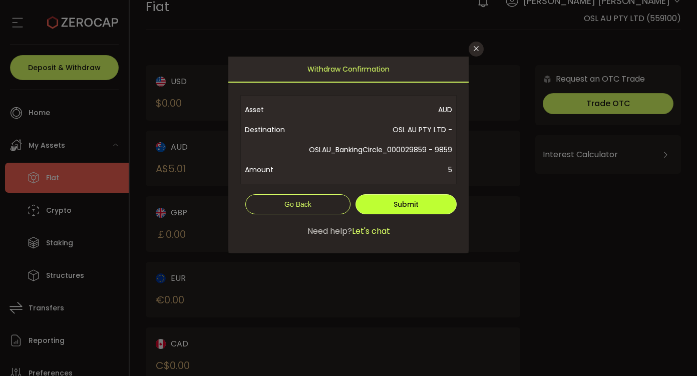
click at [426, 214] on button "Submit" at bounding box center [405, 204] width 101 height 20
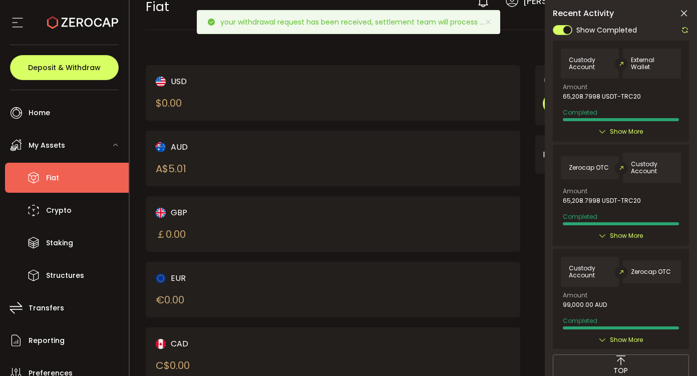
click at [632, 64] on span "External Wallet" at bounding box center [652, 64] width 42 height 14
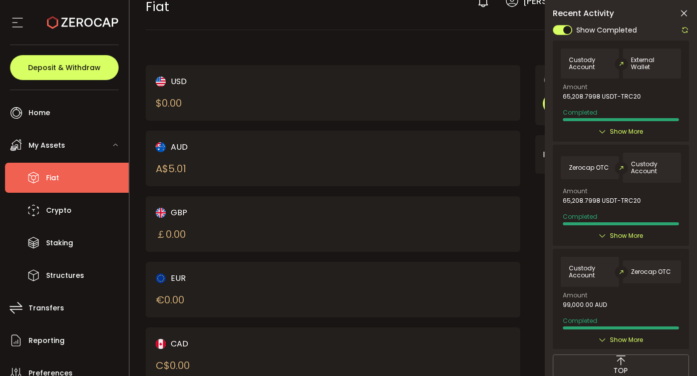
click at [631, 62] on span "External Wallet" at bounding box center [652, 64] width 42 height 14
click at [592, 66] on span "Custody Account" at bounding box center [589, 64] width 42 height 14
click at [685, 30] on icon at bounding box center [685, 30] width 8 height 8
click at [685, 30] on div at bounding box center [620, 186] width 136 height 325
click at [683, 31] on icon at bounding box center [685, 30] width 8 height 8
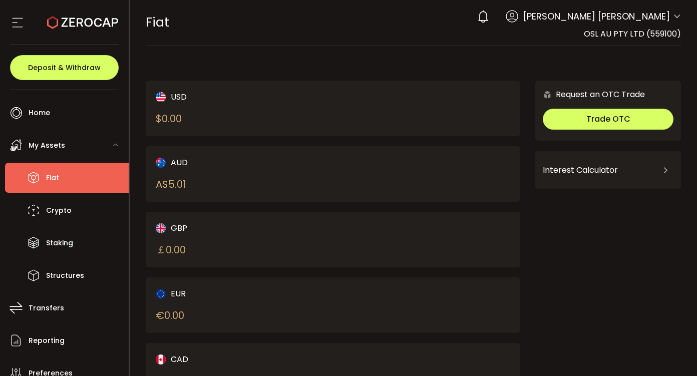
click at [490, 13] on icon at bounding box center [483, 17] width 14 height 14
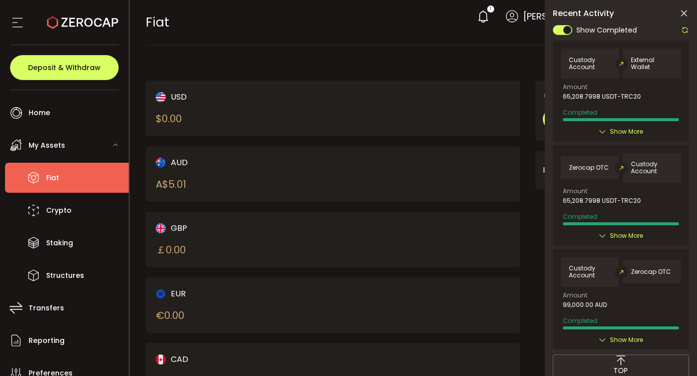
click at [686, 25] on div at bounding box center [682, 30] width 13 height 13
click at [686, 29] on icon at bounding box center [685, 30] width 8 height 8
click at [686, 29] on div at bounding box center [620, 186] width 136 height 325
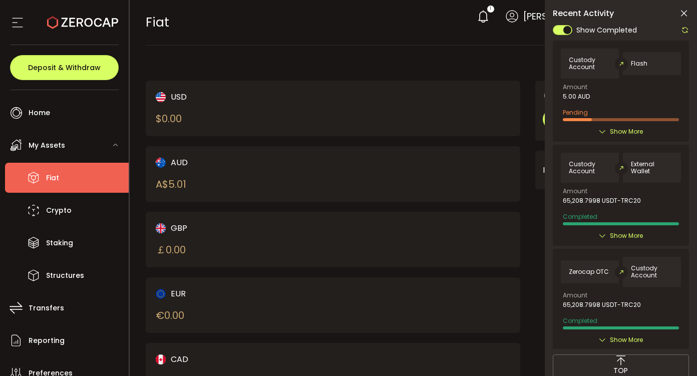
click at [686, 29] on icon at bounding box center [685, 30] width 8 height 8
click at [685, 29] on div at bounding box center [620, 186] width 136 height 325
click at [685, 29] on icon at bounding box center [685, 30] width 8 height 8
click at [684, 29] on icon at bounding box center [685, 30] width 8 height 8
click at [684, 29] on div at bounding box center [620, 186] width 136 height 325
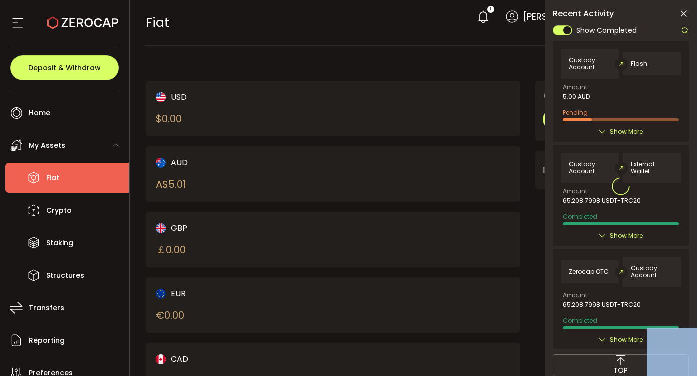
click at [684, 29] on div at bounding box center [620, 186] width 136 height 325
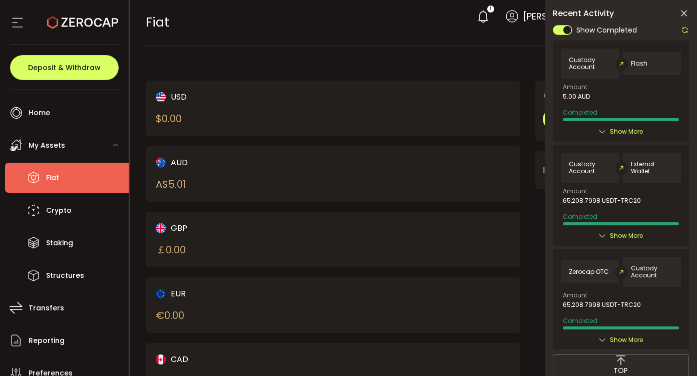
click at [684, 29] on icon at bounding box center [685, 30] width 8 height 8
